Goal: Task Accomplishment & Management: Complete application form

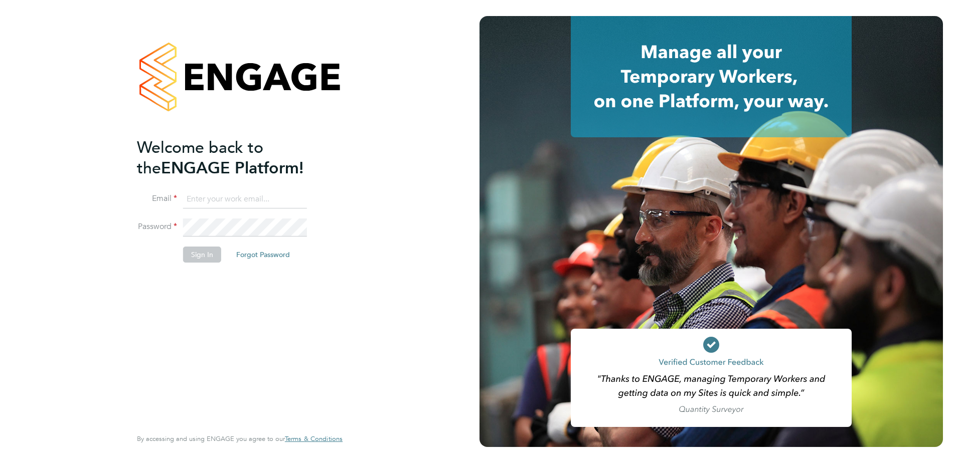
type input "[PERSON_NAME][EMAIL_ADDRESS][PERSON_NAME][DOMAIN_NAME]"
click at [443, 220] on div "Welcome back to the ENGAGE Platform! Email paul.griffiths@vistry.co.uk Password…" at bounding box center [239, 231] width 479 height 463
click at [208, 261] on button "Sign In" at bounding box center [202, 255] width 38 height 16
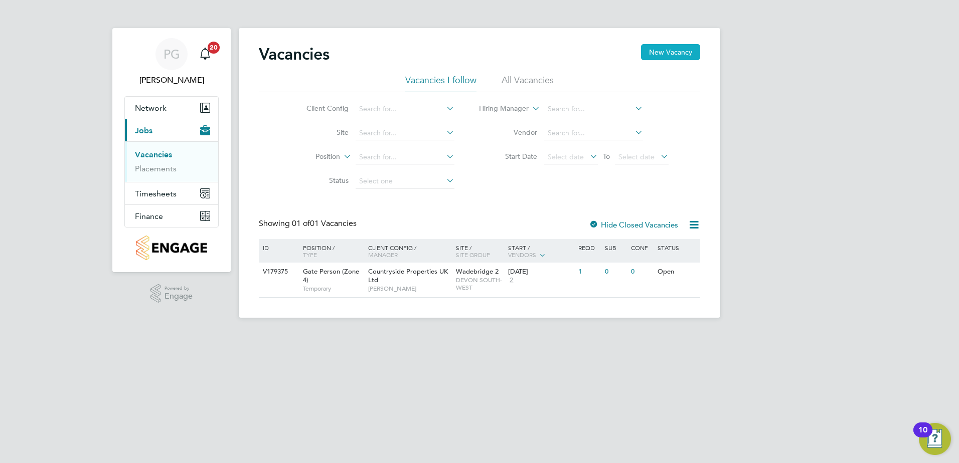
click at [672, 54] on button "New Vacancy" at bounding box center [670, 52] width 59 height 16
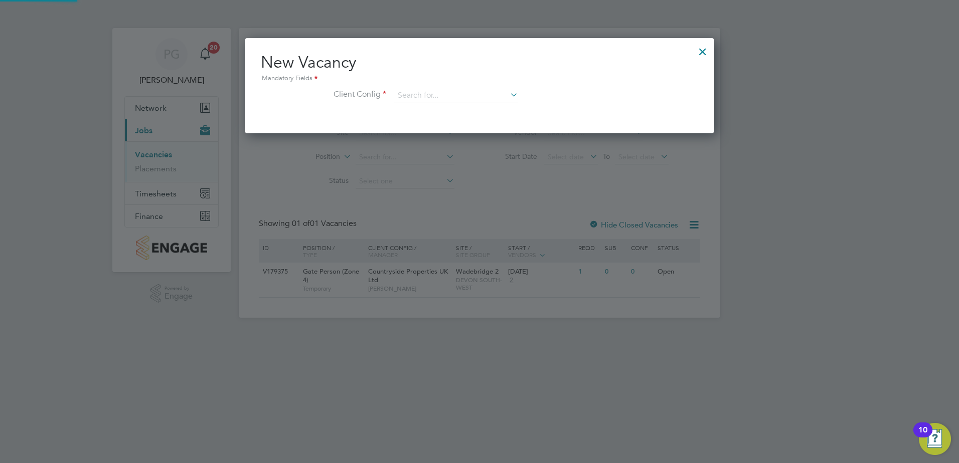
scroll to position [95, 470]
click at [425, 98] on input at bounding box center [456, 95] width 124 height 15
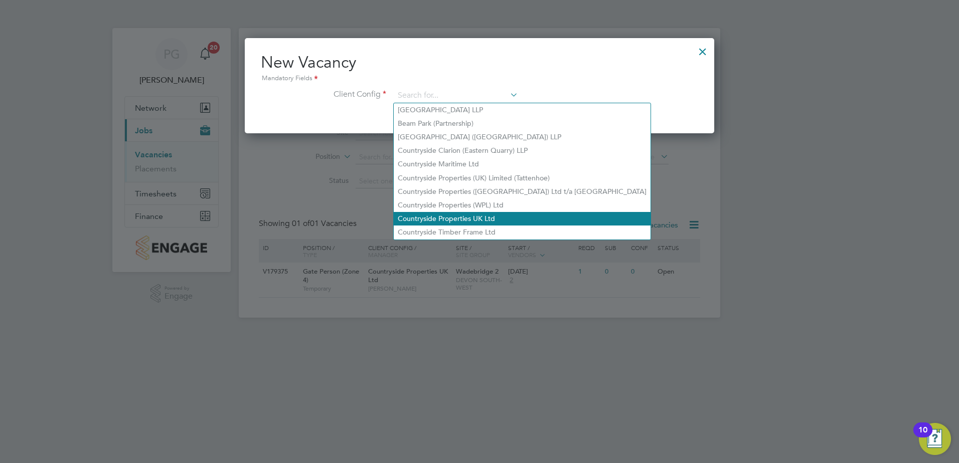
click at [473, 219] on li "Countryside Properties UK Ltd" at bounding box center [522, 219] width 257 height 14
type input "Countryside Properties UK Ltd"
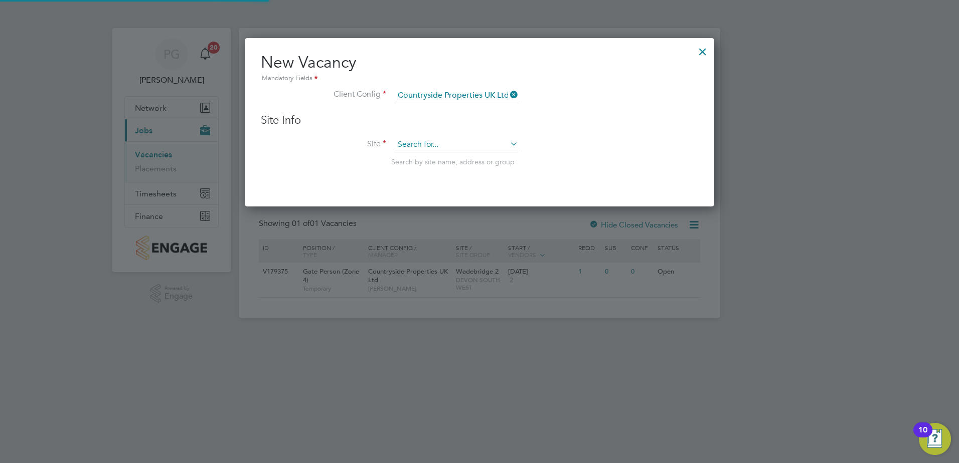
click at [457, 148] on input at bounding box center [456, 144] width 124 height 15
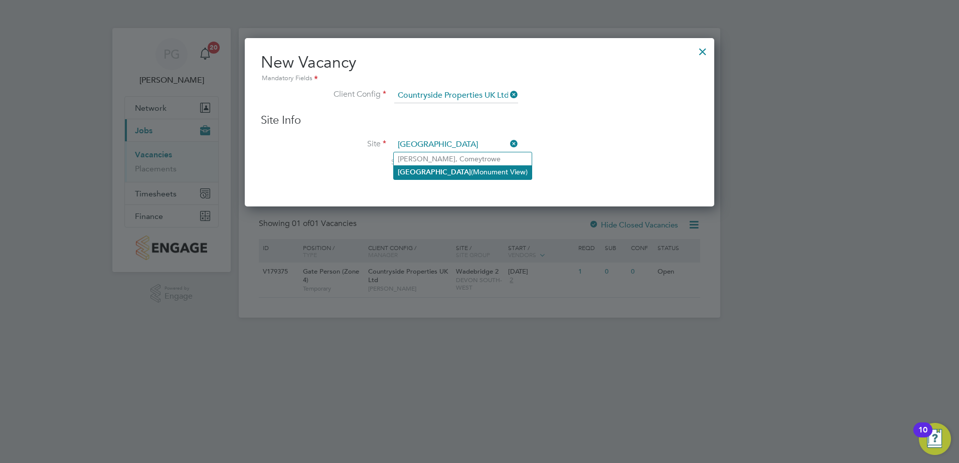
click at [446, 168] on li "[GEOGRAPHIC_DATA] (Monument View)" at bounding box center [463, 172] width 138 height 14
type input "[GEOGRAPHIC_DATA] (Monument View)"
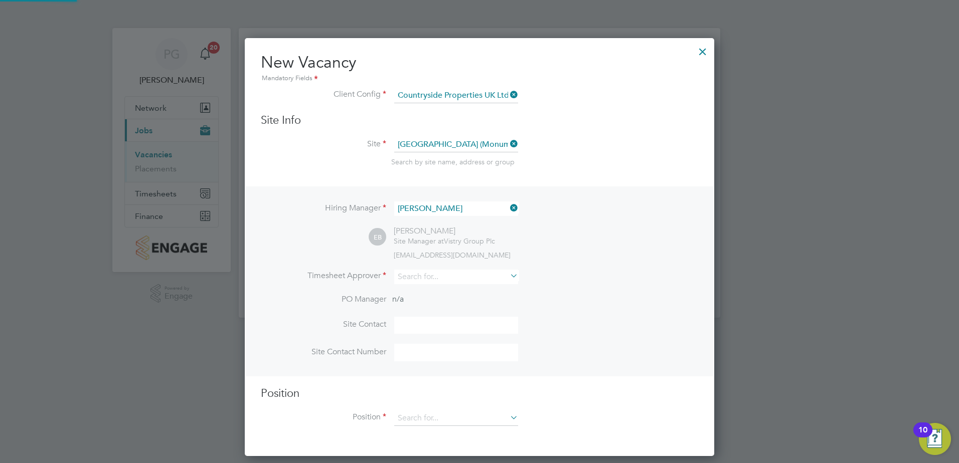
scroll to position [419, 470]
click at [456, 273] on input at bounding box center [456, 277] width 124 height 15
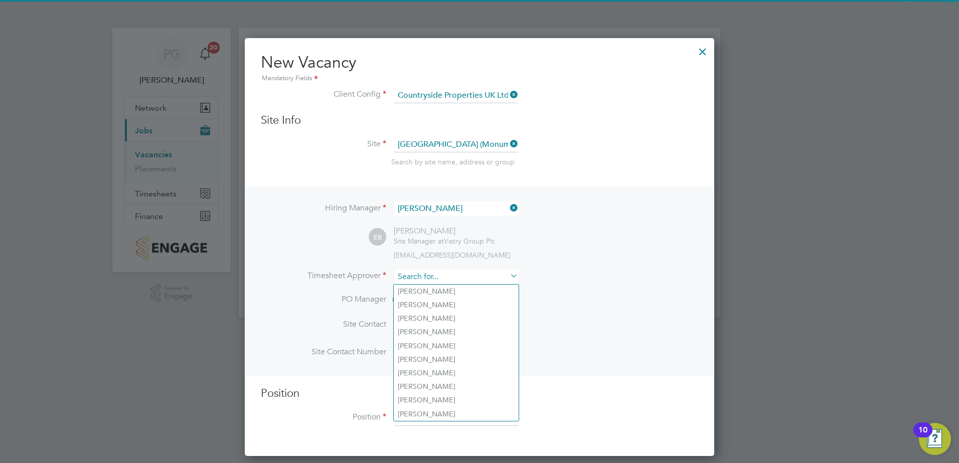
type input "p"
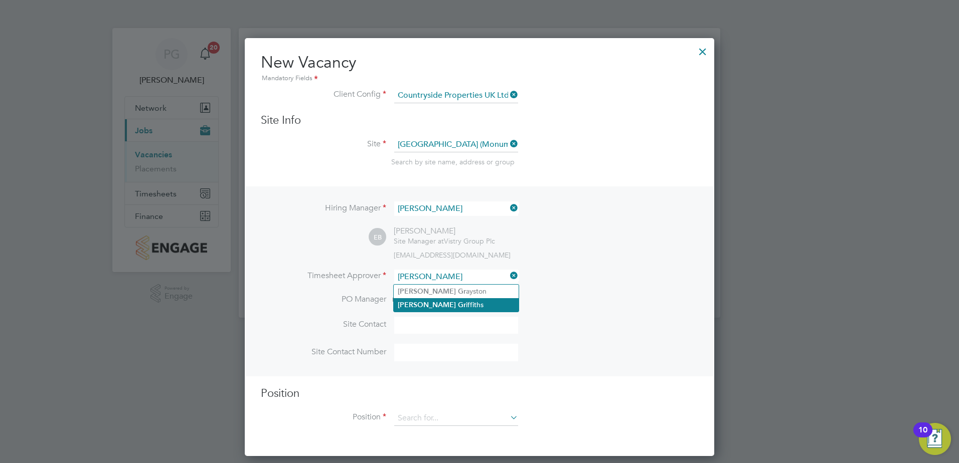
click at [440, 306] on li "[PERSON_NAME] iffiths" at bounding box center [456, 305] width 125 height 14
type input "[PERSON_NAME]"
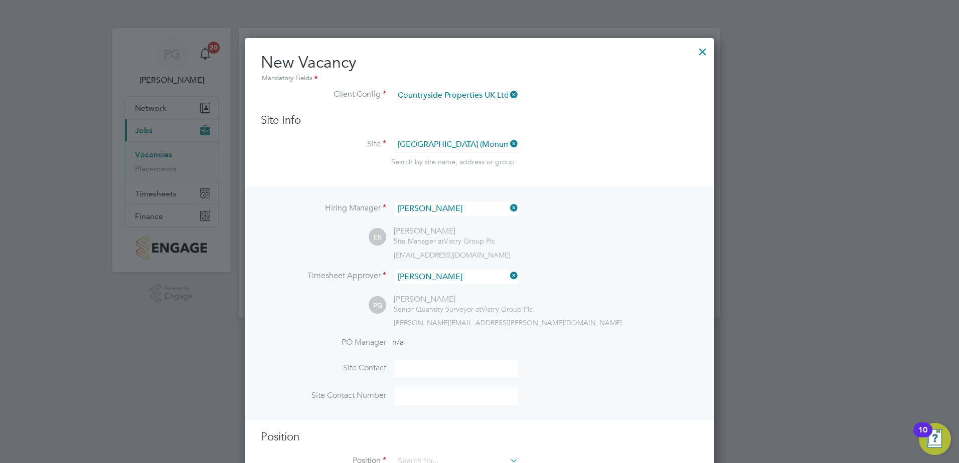
click at [592, 304] on div "PG [PERSON_NAME] Senior Quantity Surveyor at Vistry Group Plc [PERSON_NAME][EMA…" at bounding box center [533, 310] width 329 height 33
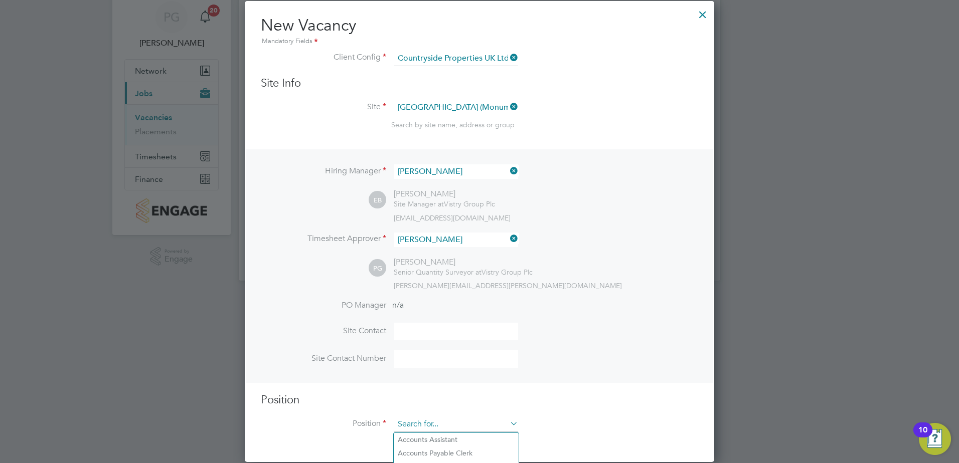
click at [448, 431] on input at bounding box center [456, 424] width 124 height 15
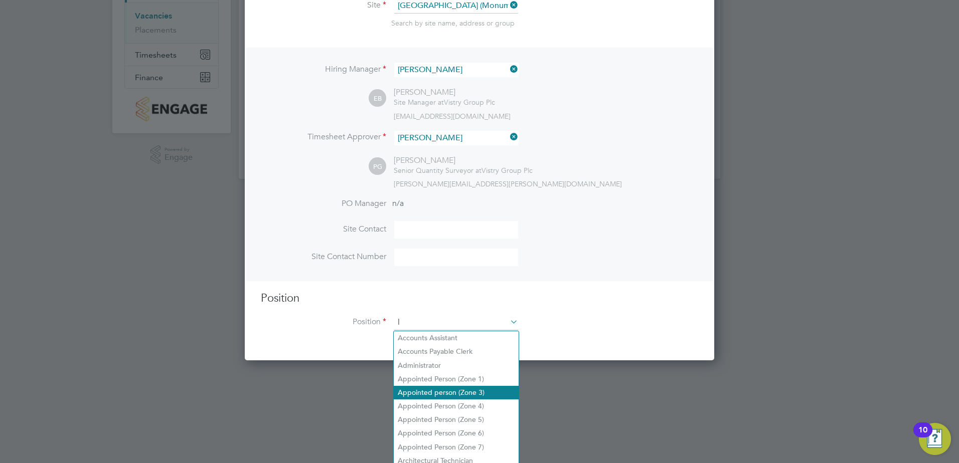
scroll to position [1446, 470]
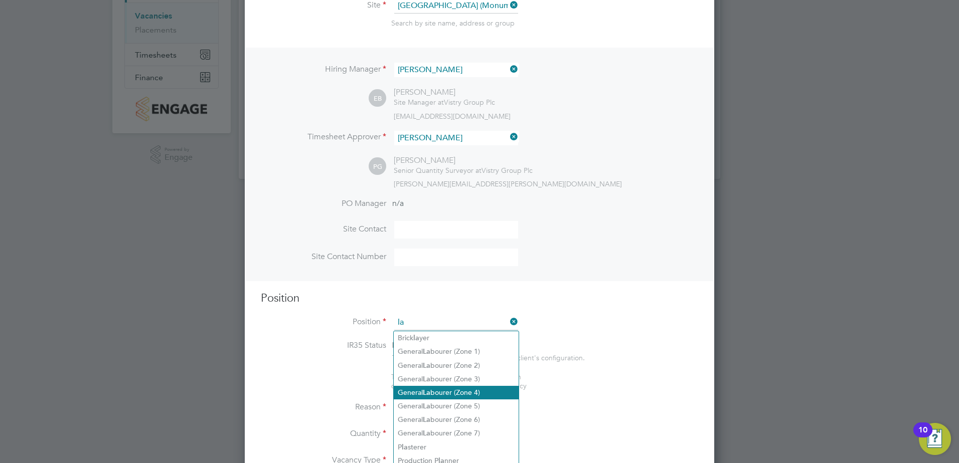
click at [452, 386] on li "General La bourer (Zone 4)" at bounding box center [456, 393] width 125 height 14
type input "General Labourer (Zone 4)"
type textarea "- General site labouring duties - Supporting the trades on site - Moving materi…"
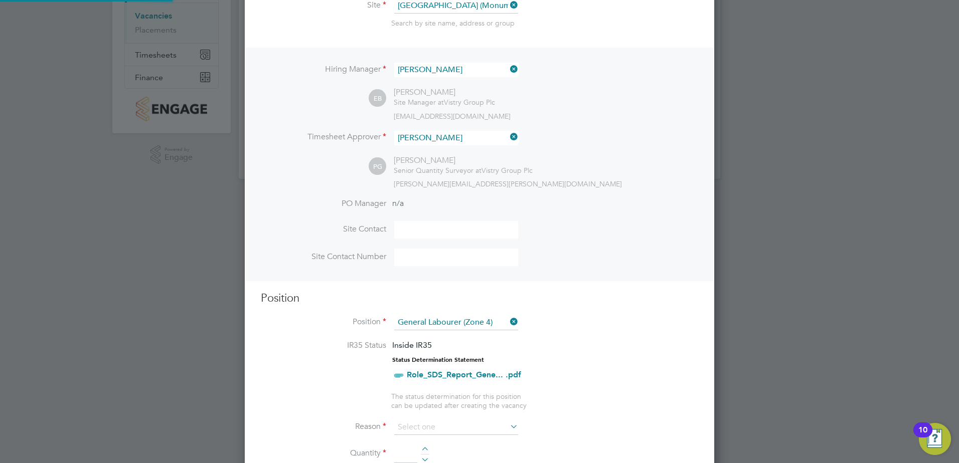
scroll to position [1447, 470]
click at [620, 356] on li "IR35 Status Inside IR35 Status Determination Statement Role_SDS_Report_Gene... …" at bounding box center [479, 365] width 437 height 51
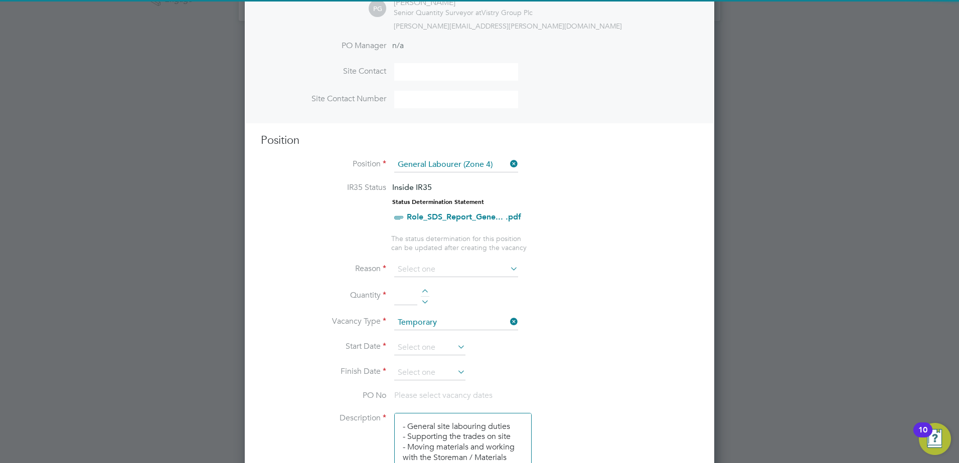
scroll to position [390, 0]
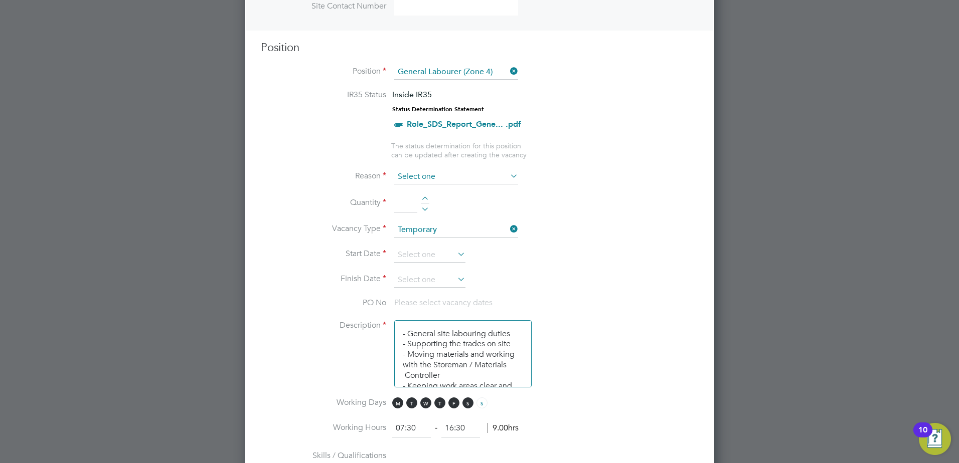
click at [459, 181] on input at bounding box center [456, 176] width 124 height 15
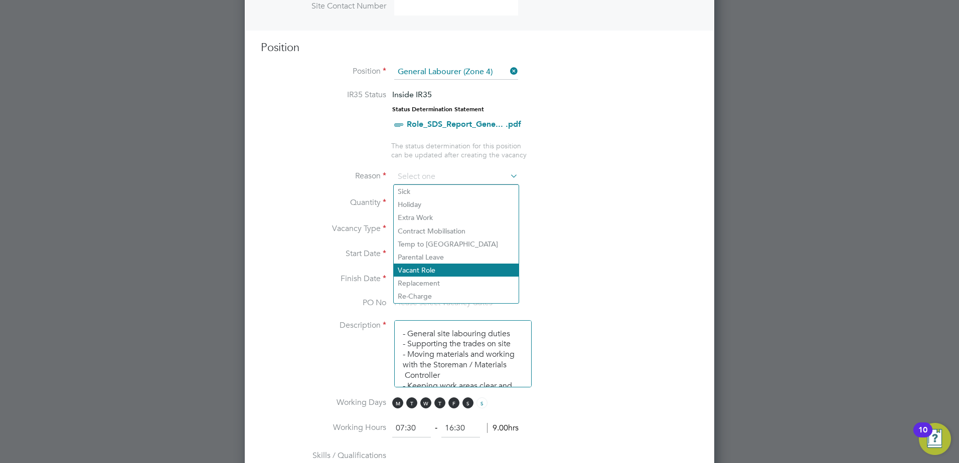
click at [420, 269] on li "Vacant Role" at bounding box center [456, 270] width 125 height 13
type input "Vacant Role"
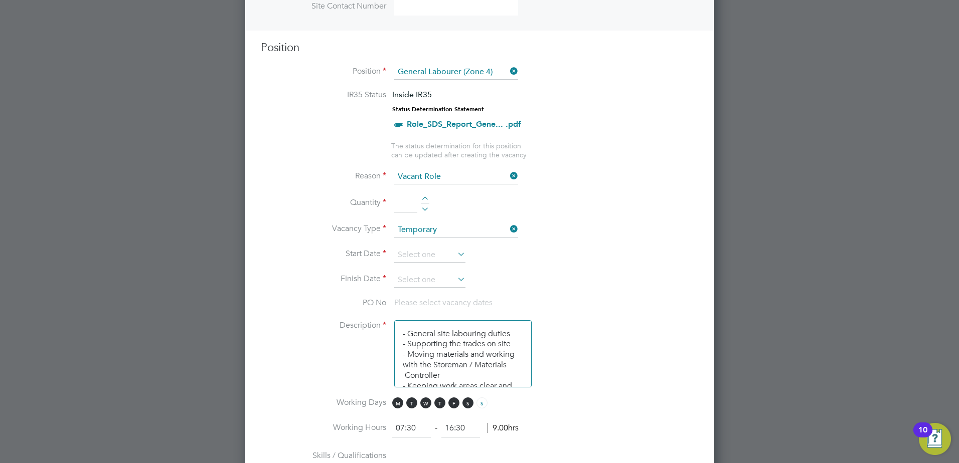
click at [407, 203] on input at bounding box center [405, 204] width 23 height 18
type input "1"
click at [568, 253] on li "Start Date" at bounding box center [479, 260] width 437 height 25
click at [425, 256] on input at bounding box center [429, 255] width 71 height 15
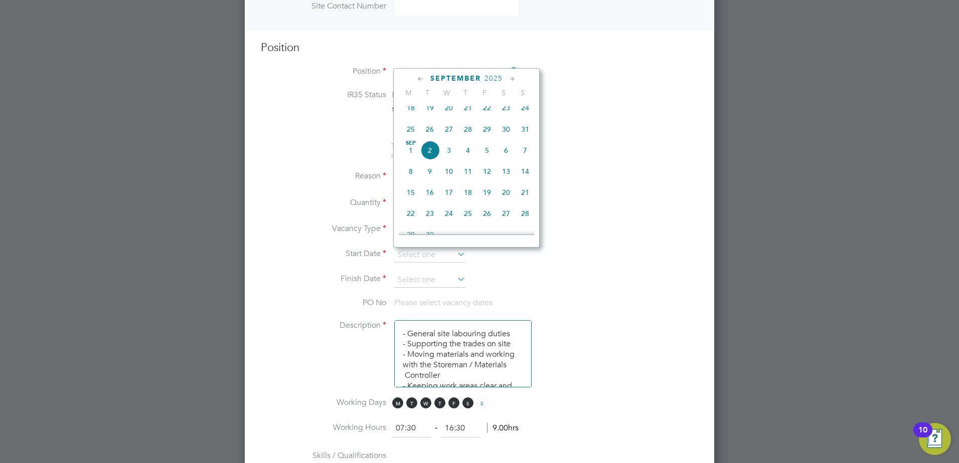
click at [406, 180] on span "8" at bounding box center [410, 171] width 19 height 19
type input "[DATE]"
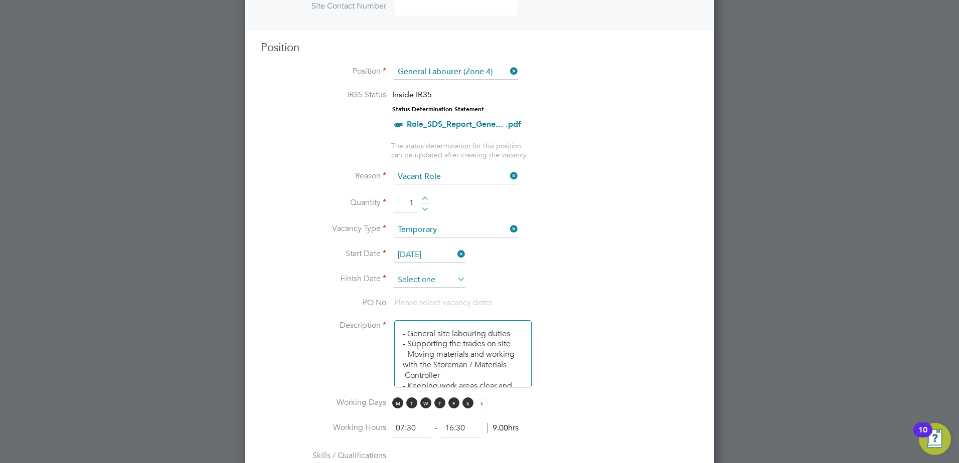
click at [441, 277] on input at bounding box center [429, 280] width 71 height 15
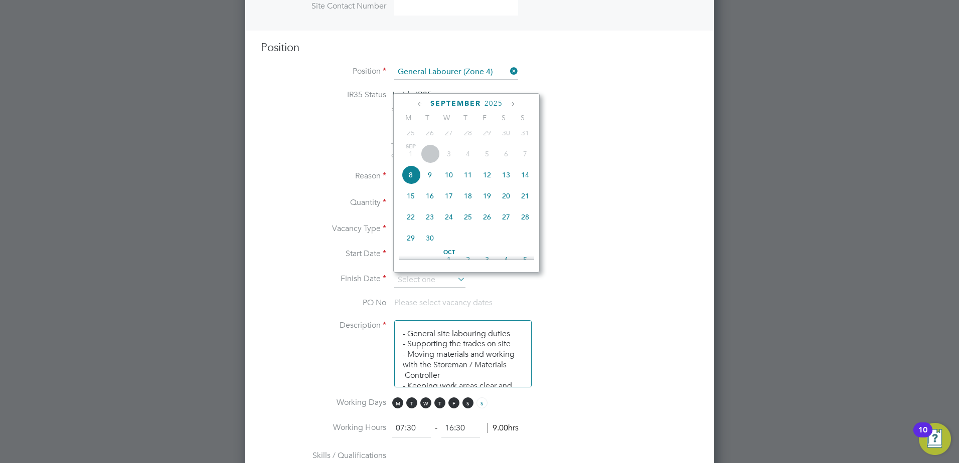
click at [516, 102] on icon at bounding box center [512, 104] width 10 height 11
click at [515, 103] on icon at bounding box center [512, 104] width 10 height 11
click at [488, 177] on span "19" at bounding box center [486, 167] width 19 height 19
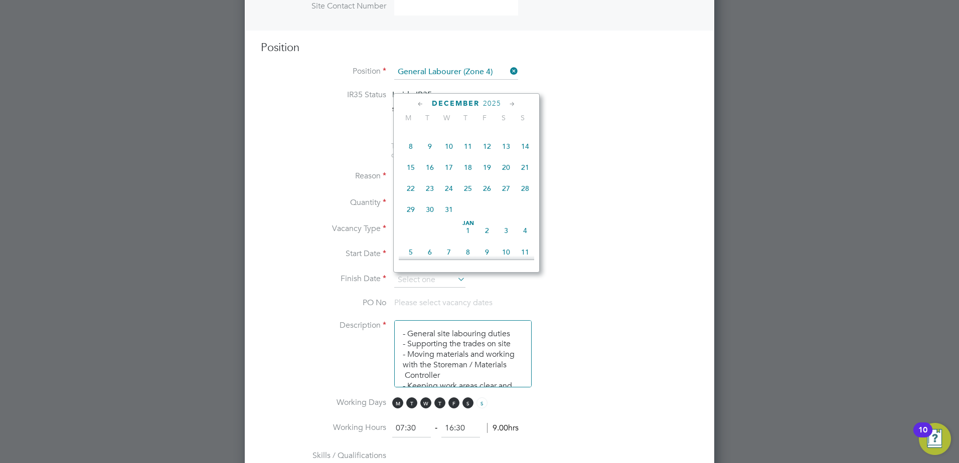
type input "[DATE]"
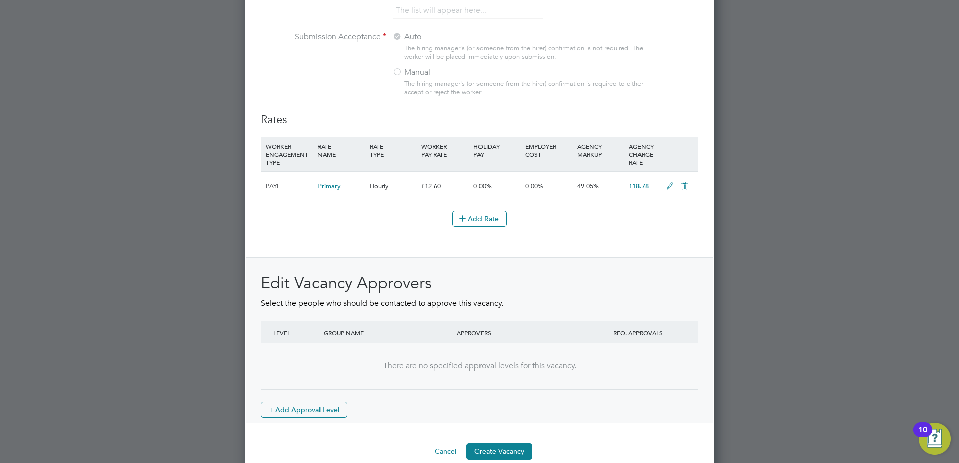
scroll to position [1093, 0]
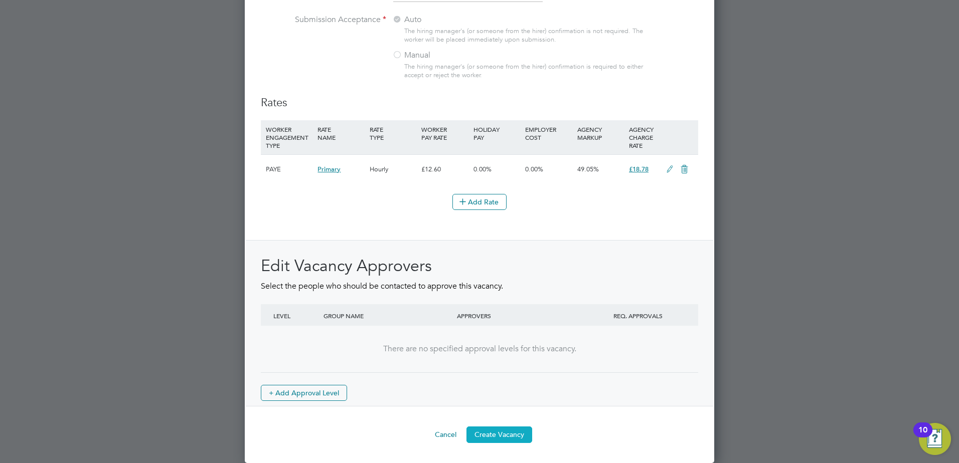
click at [488, 437] on button "Create Vacancy" at bounding box center [499, 435] width 66 height 16
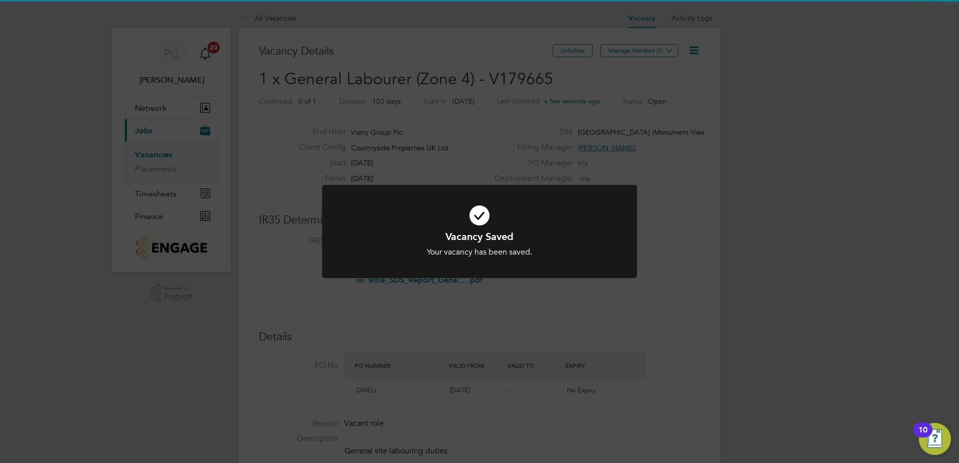
click at [512, 255] on div "Your vacancy has been saved." at bounding box center [479, 252] width 261 height 11
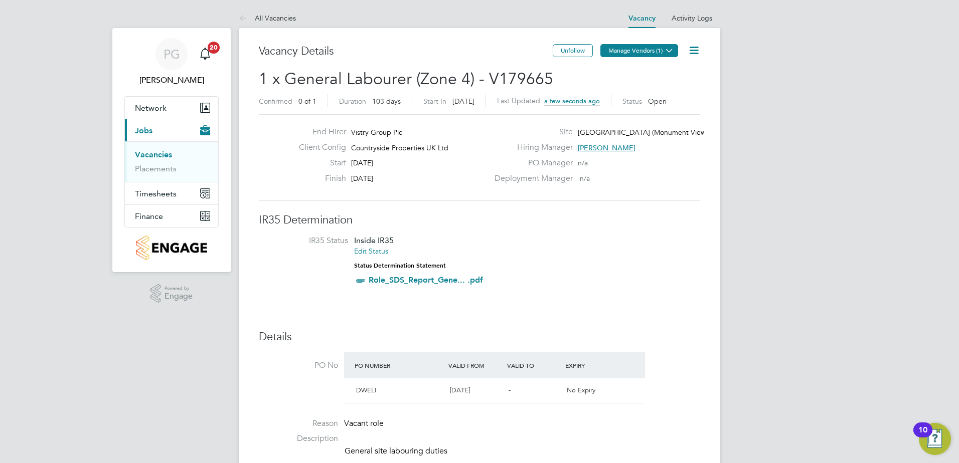
click at [650, 49] on button "Manage Vendors (1)" at bounding box center [639, 50] width 78 height 13
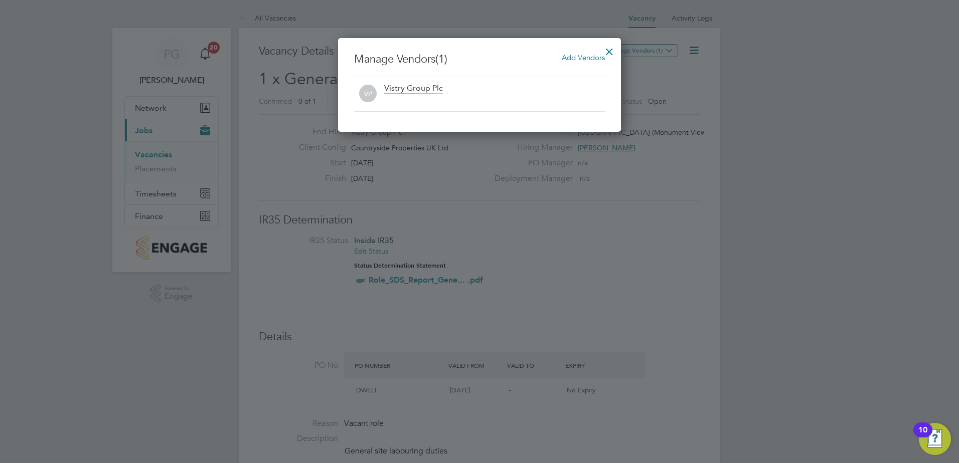
click at [592, 55] on span "Add Vendors" at bounding box center [583, 58] width 43 height 10
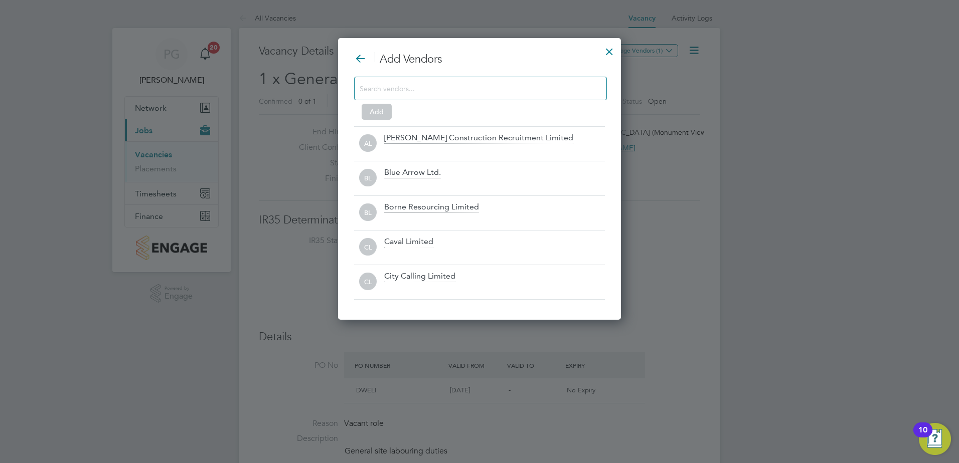
click at [537, 78] on div at bounding box center [480, 89] width 253 height 24
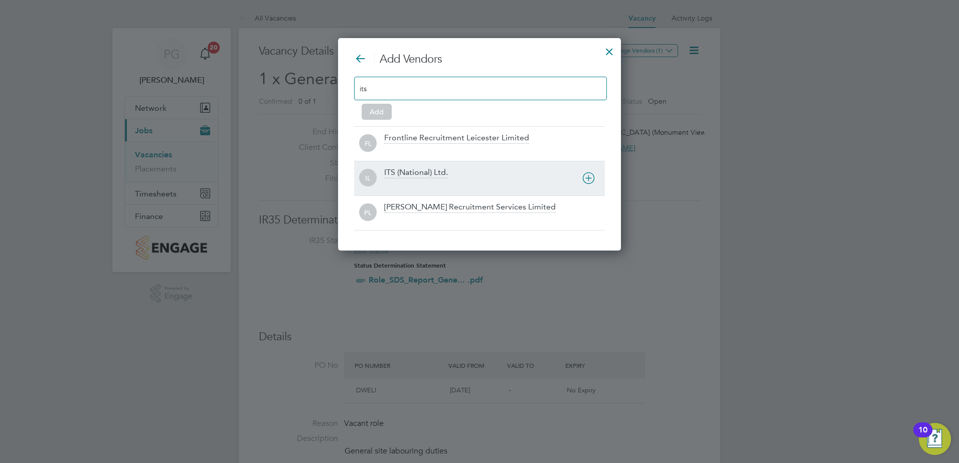
type input "its"
click at [587, 178] on icon at bounding box center [588, 178] width 13 height 13
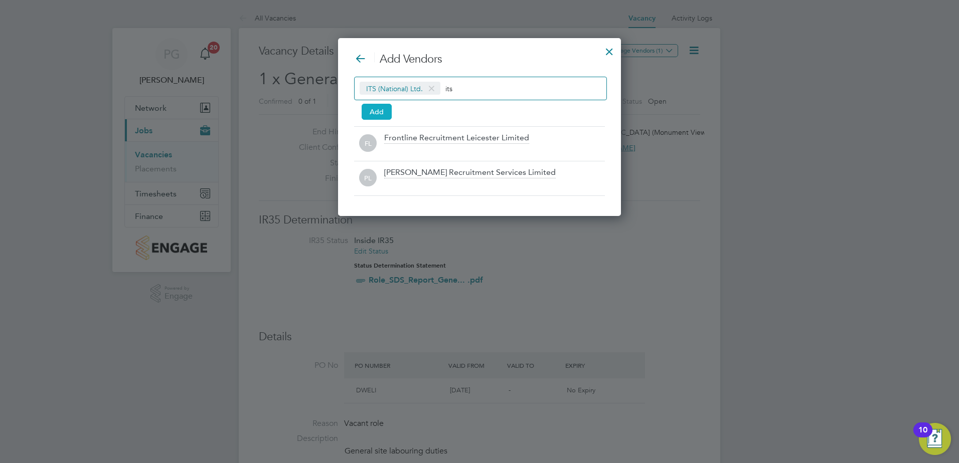
click at [381, 115] on button "Add" at bounding box center [377, 112] width 30 height 16
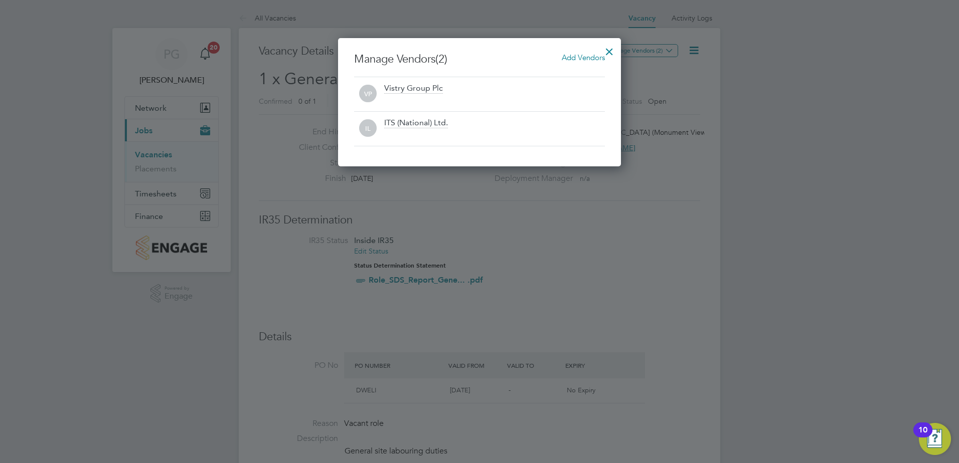
drag, startPoint x: 605, startPoint y: 50, endPoint x: 594, endPoint y: 66, distance: 19.5
click at [605, 51] on div at bounding box center [609, 49] width 18 height 18
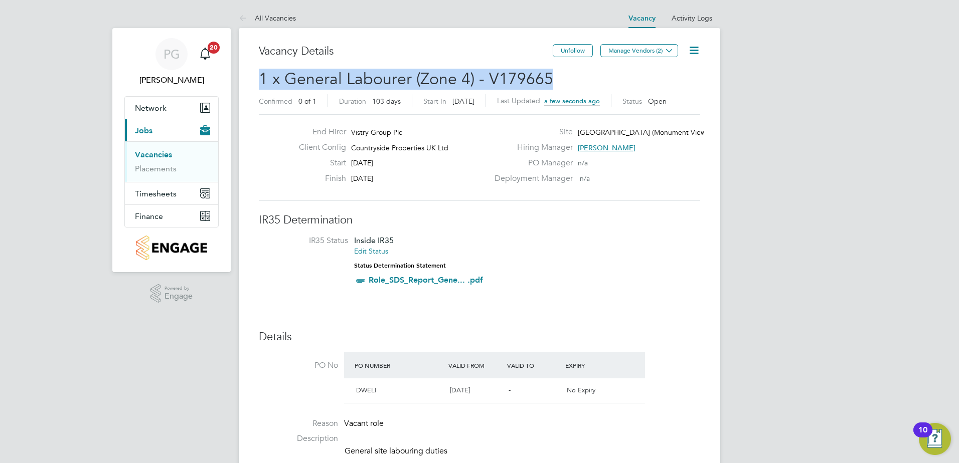
drag, startPoint x: 574, startPoint y: 78, endPoint x: 262, endPoint y: 82, distance: 311.9
click at [262, 82] on h2 "1 x General Labourer (Zone 4) - V179665 Confirmed 0 of 1 Duration 103 days Star…" at bounding box center [479, 90] width 441 height 42
copy span "1 x General Labourer (Zone 4) - V179665"
